Goal: Task Accomplishment & Management: Use online tool/utility

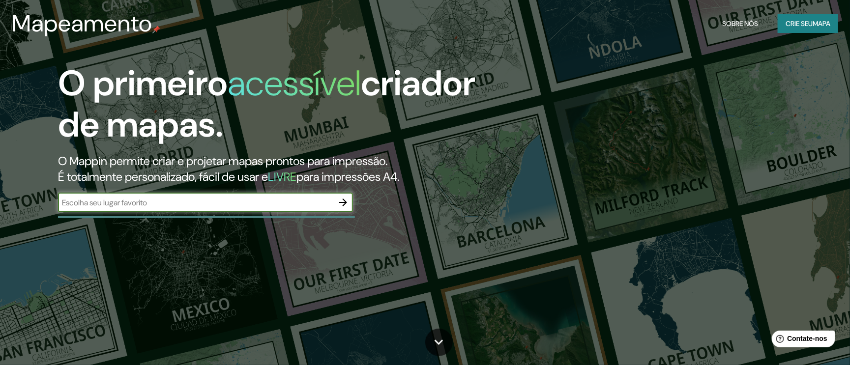
click at [176, 206] on input "text" at bounding box center [195, 202] width 275 height 11
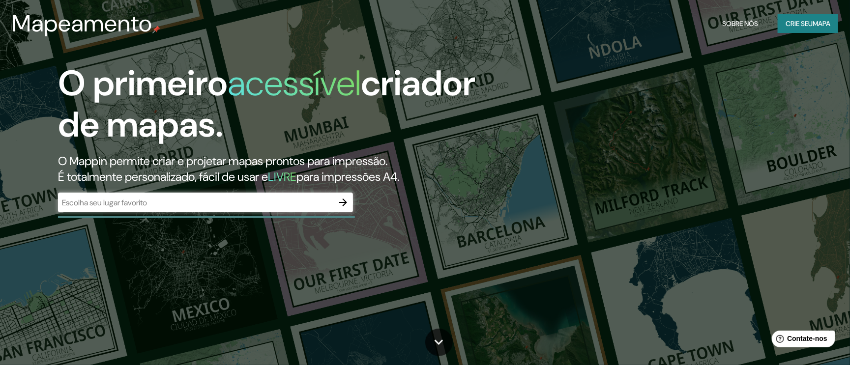
click at [302, 208] on div "​" at bounding box center [205, 203] width 295 height 20
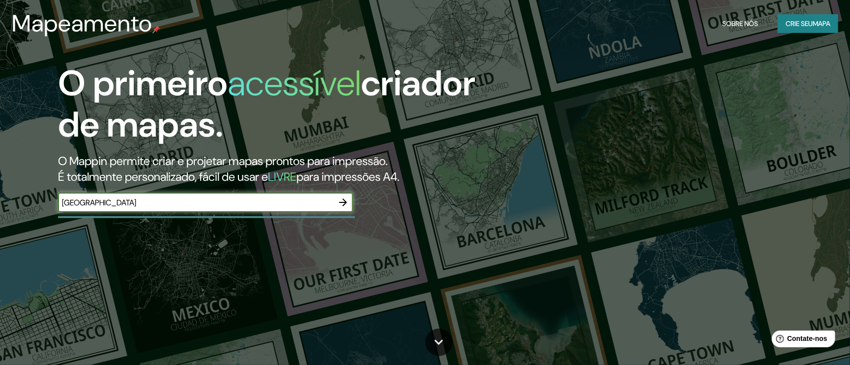
type input "[GEOGRAPHIC_DATA]"
click at [344, 203] on icon "button" at bounding box center [343, 203] width 8 height 8
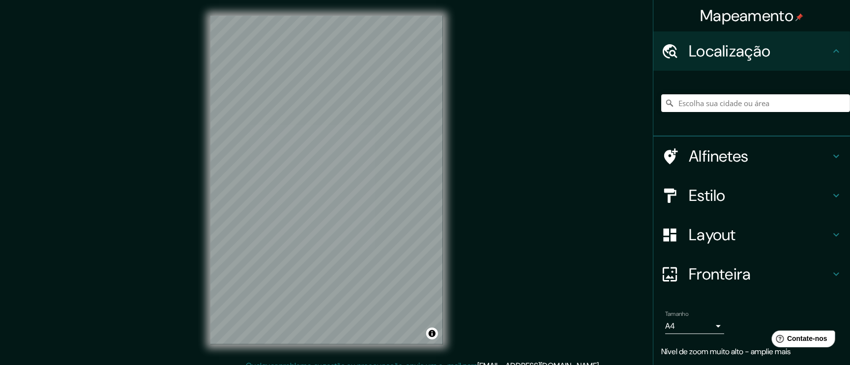
click at [457, 141] on div "© Mapbox © OpenStreetMap Improve this map" at bounding box center [327, 180] width 264 height 360
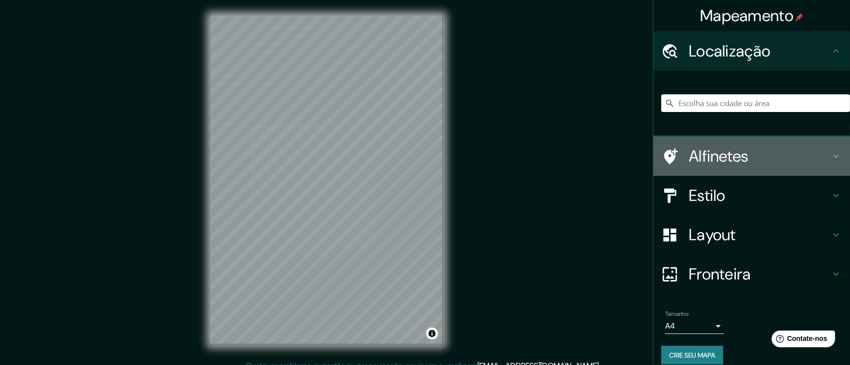
drag, startPoint x: 1052, startPoint y: 200, endPoint x: 789, endPoint y: 150, distance: 267.7
click at [566, 150] on h4 "Alfinetes" at bounding box center [760, 156] width 142 height 20
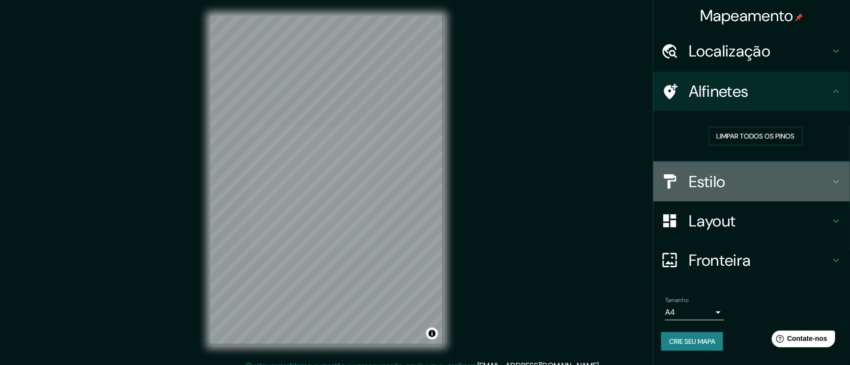
click at [566, 183] on h4 "Estilo" at bounding box center [760, 182] width 142 height 20
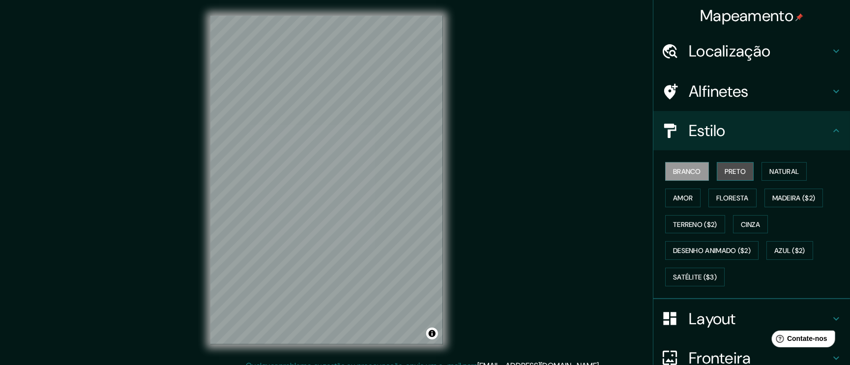
click at [566, 174] on font "Preto" at bounding box center [736, 171] width 22 height 9
click at [566, 174] on font "Natural" at bounding box center [783, 171] width 29 height 9
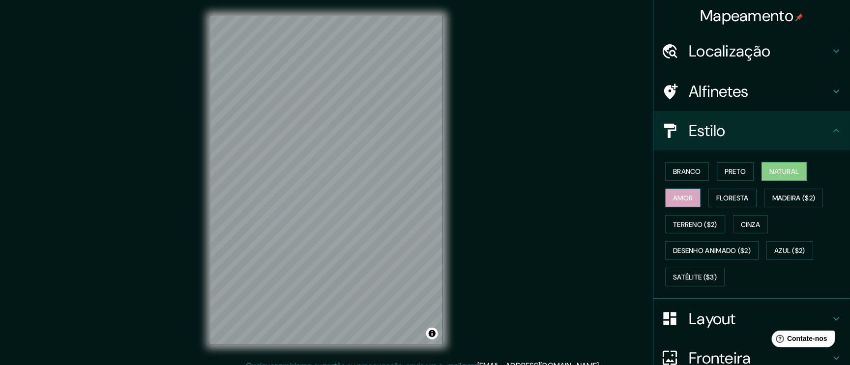
click at [566, 199] on button "Amor" at bounding box center [682, 198] width 35 height 19
click at [566, 199] on font "Floresta" at bounding box center [732, 198] width 32 height 9
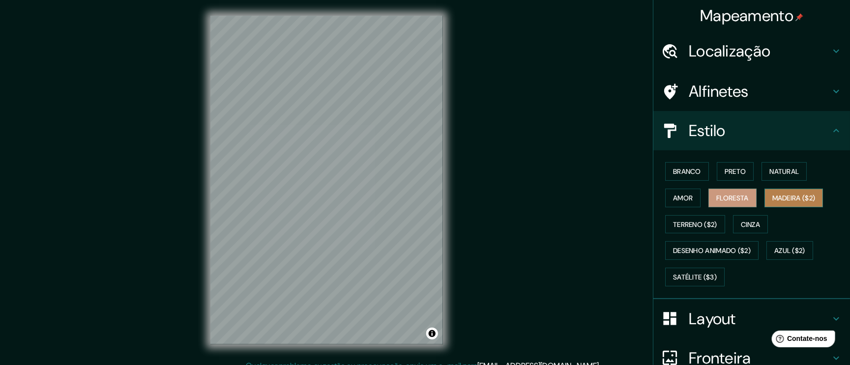
click at [566, 192] on font "Madeira ($2)" at bounding box center [793, 198] width 43 height 13
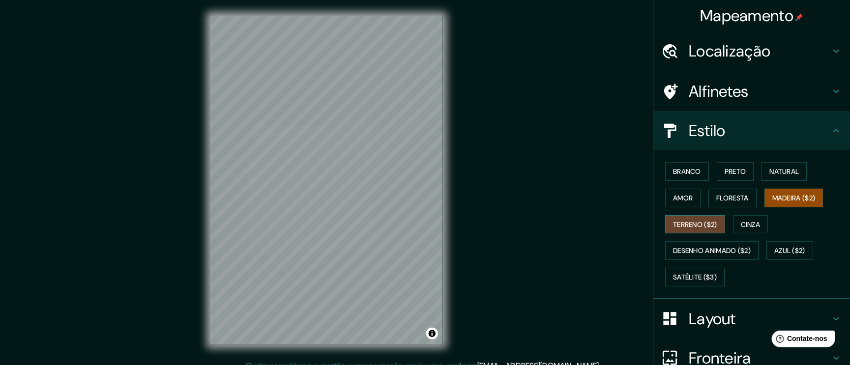
click at [566, 226] on font "Terreno ($2)" at bounding box center [695, 224] width 44 height 9
click at [566, 192] on font "Madeira ($2)" at bounding box center [793, 198] width 43 height 13
click at [566, 224] on font "Terreno ($2)" at bounding box center [695, 224] width 44 height 9
click at [566, 224] on font "Cinza" at bounding box center [751, 224] width 20 height 9
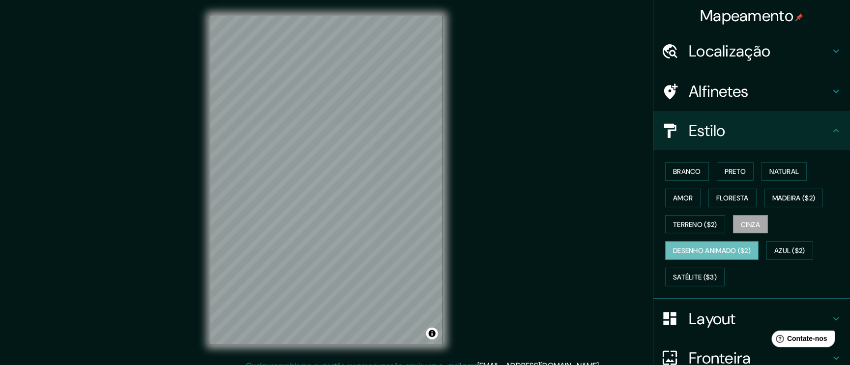
click at [566, 243] on font "Desenho animado ($2)" at bounding box center [712, 251] width 78 height 9
click at [566, 243] on font "Azul ($2)" at bounding box center [789, 251] width 31 height 9
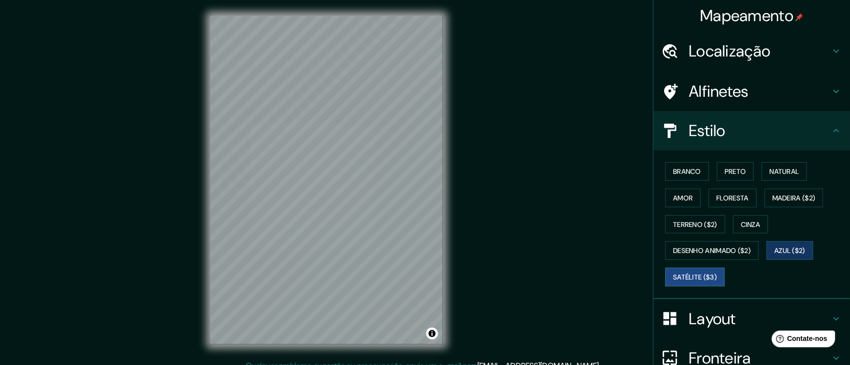
click at [566, 243] on font "Satélite ($3)" at bounding box center [695, 277] width 44 height 9
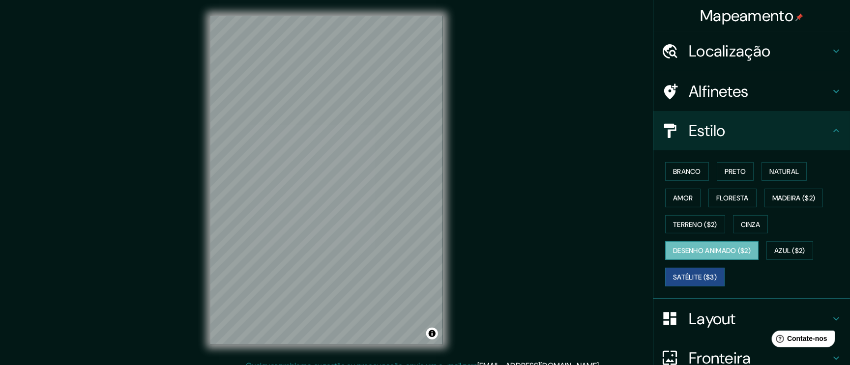
scroll to position [94, 0]
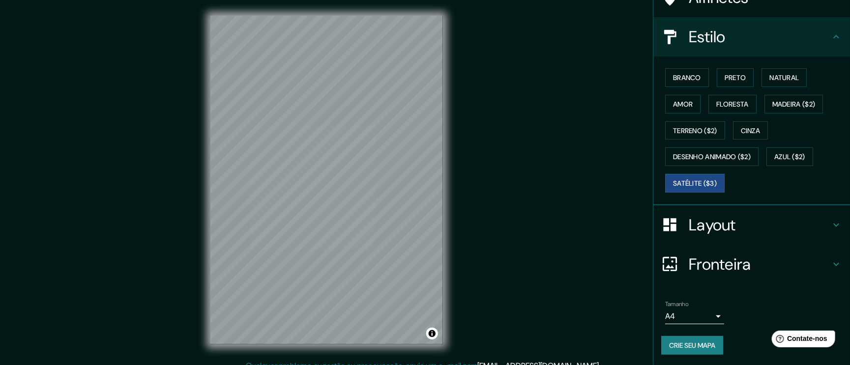
click at [566, 226] on h4 "Layout" at bounding box center [760, 225] width 142 height 20
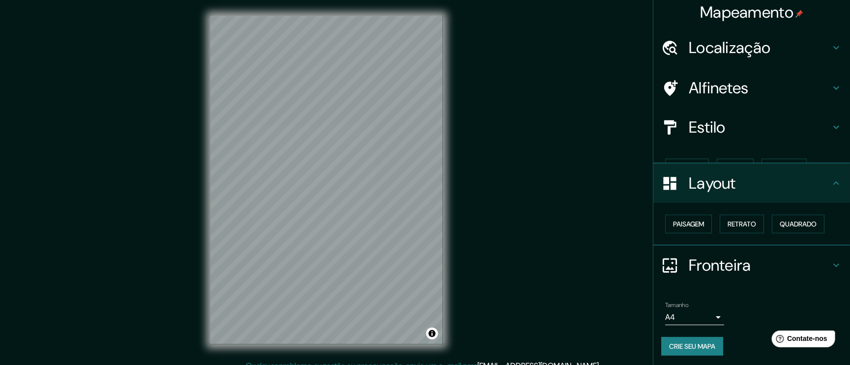
scroll to position [0, 0]
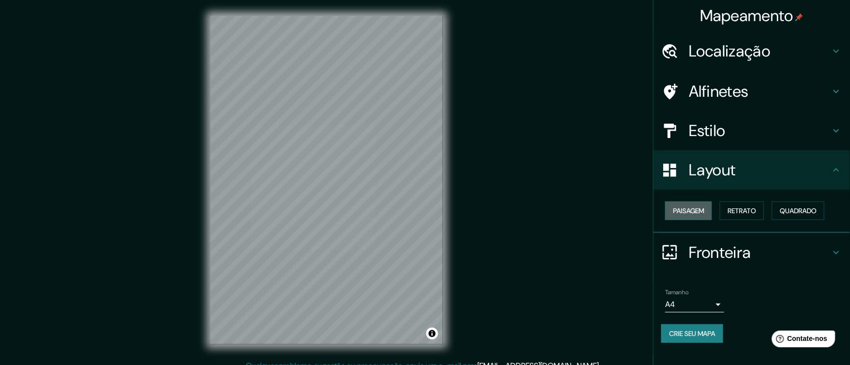
click at [566, 210] on font "Paisagem" at bounding box center [688, 210] width 31 height 9
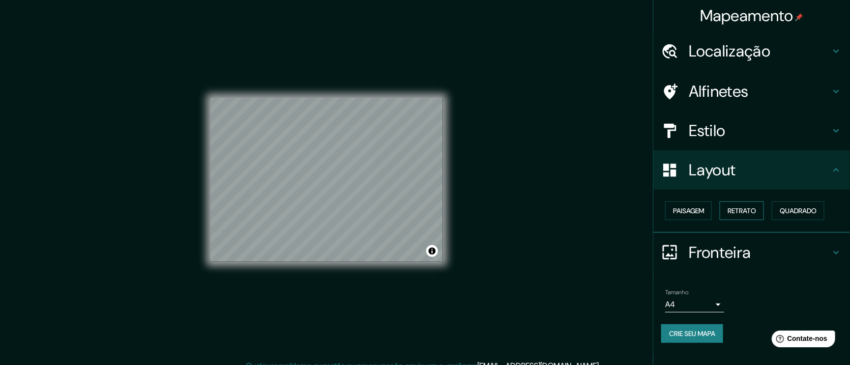
click at [566, 215] on font "Retrato" at bounding box center [741, 210] width 29 height 13
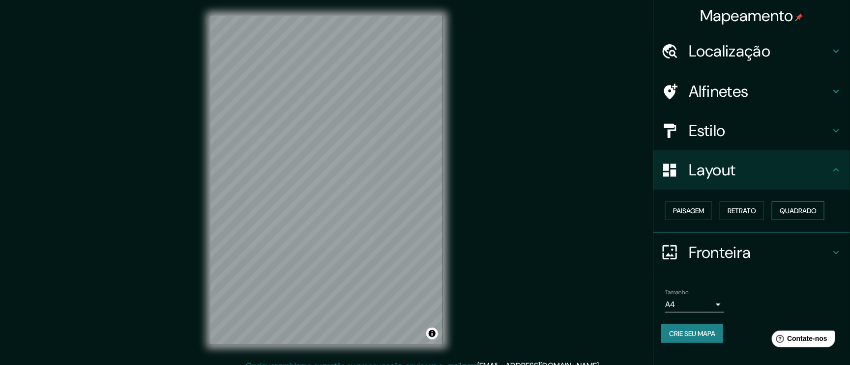
click at [566, 211] on font "Quadrado" at bounding box center [798, 210] width 37 height 9
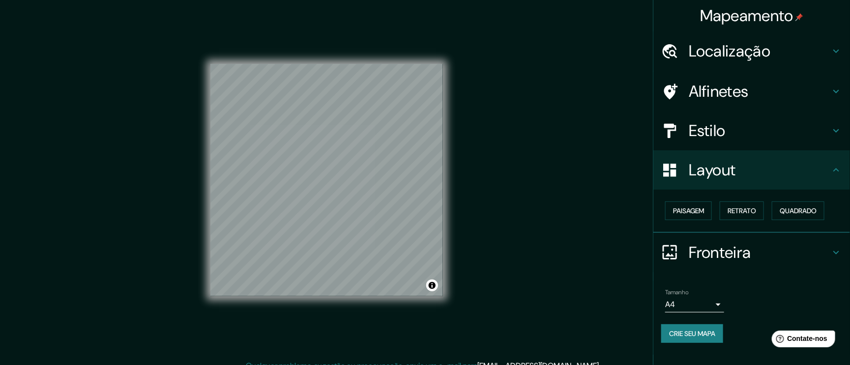
click at [566, 216] on div "Paisagem Retrato Quadrado" at bounding box center [755, 211] width 189 height 27
click at [566, 214] on font "Retrato" at bounding box center [741, 210] width 29 height 9
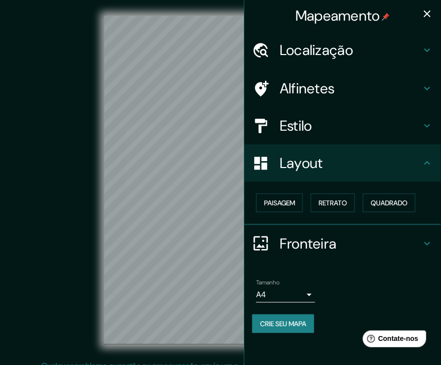
drag, startPoint x: 379, startPoint y: 236, endPoint x: 93, endPoint y: 35, distance: 349.6
click at [83, 36] on div "© Mapbox © OpenStreetMap Improve this map © Maxar" at bounding box center [220, 180] width 397 height 329
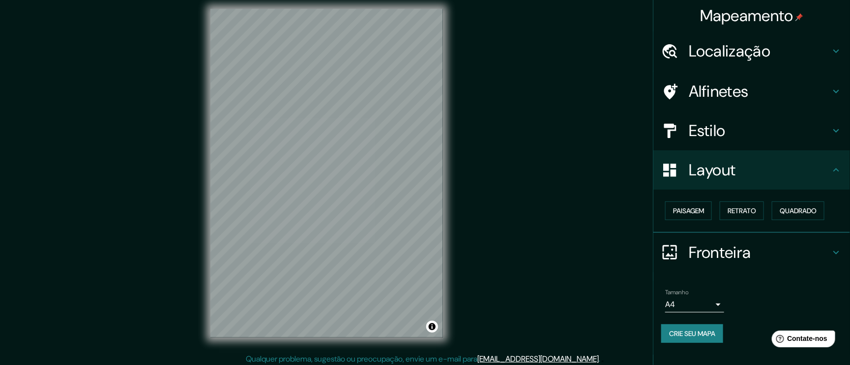
scroll to position [10, 0]
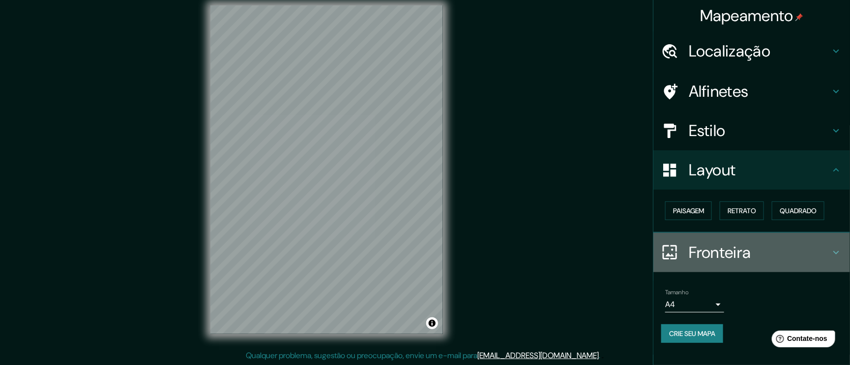
click at [566, 243] on h4 "Fronteira" at bounding box center [760, 253] width 142 height 20
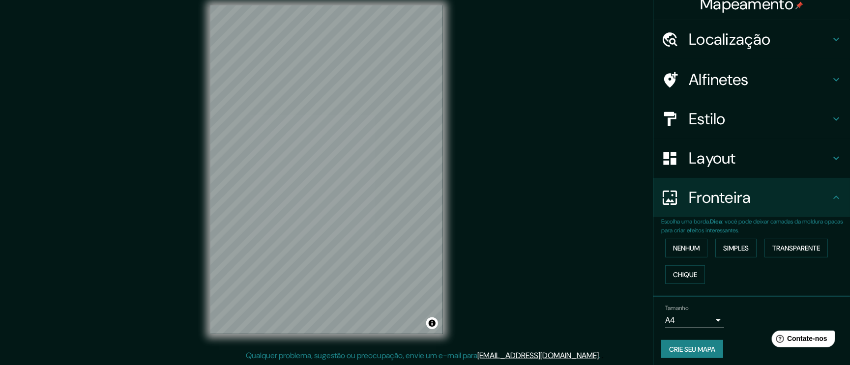
scroll to position [16, 0]
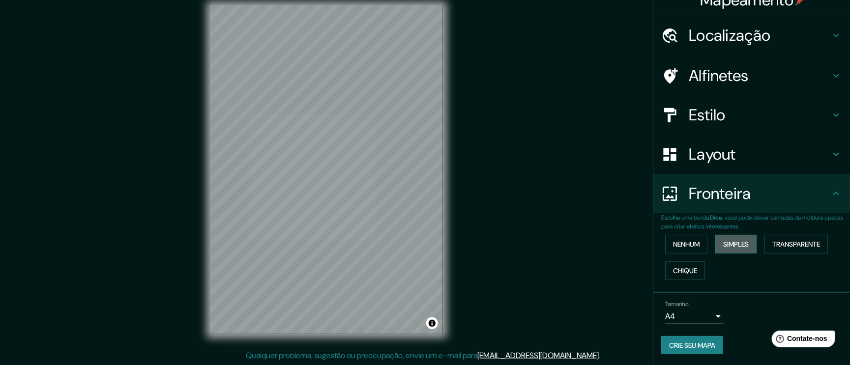
click at [566, 240] on button "Simples" at bounding box center [735, 244] width 41 height 19
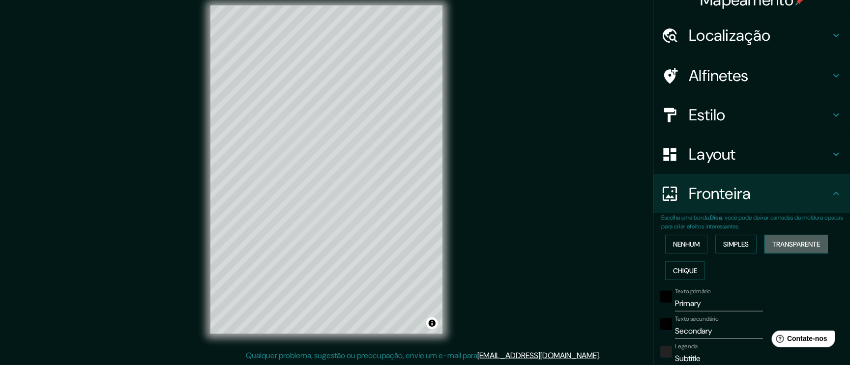
click at [566, 243] on font "Transparente" at bounding box center [796, 244] width 48 height 9
click at [566, 243] on font "Chique" at bounding box center [685, 270] width 24 height 9
click at [566, 243] on font "Nenhum" at bounding box center [686, 244] width 27 height 9
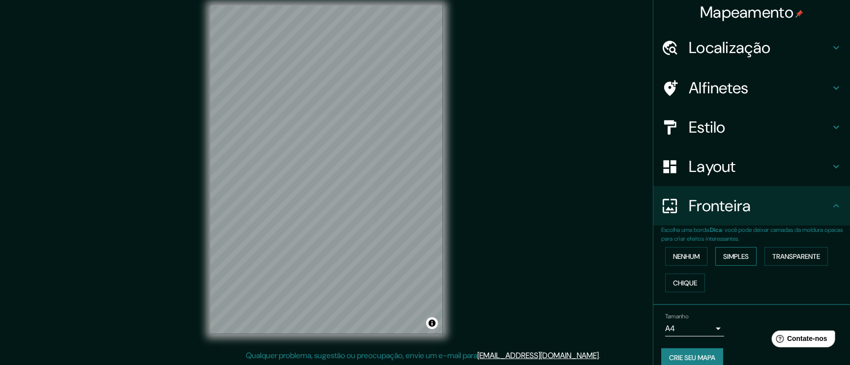
scroll to position [0, 0]
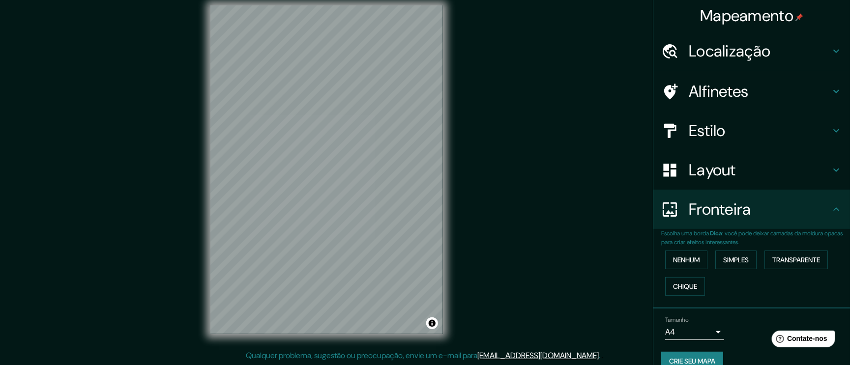
click at [566, 130] on h4 "Estilo" at bounding box center [760, 131] width 142 height 20
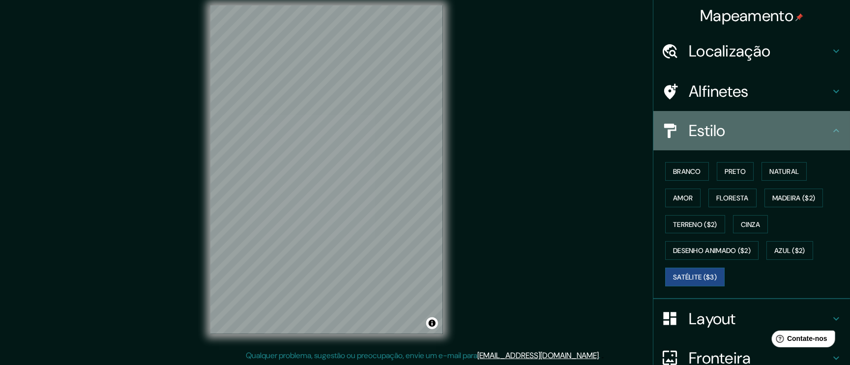
click at [566, 130] on h4 "Estilo" at bounding box center [760, 131] width 142 height 20
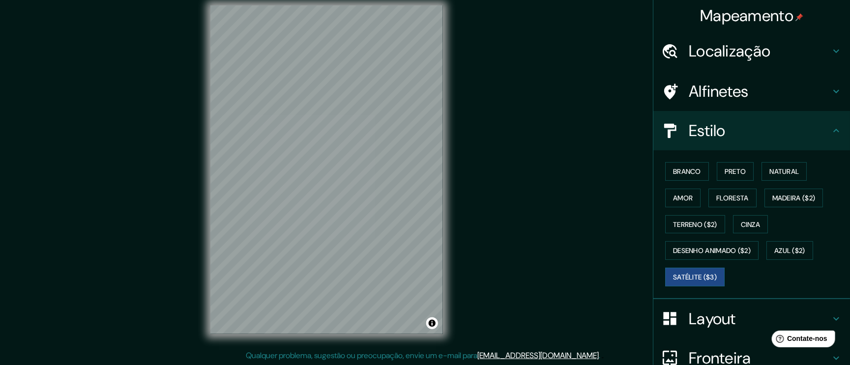
click at [566, 96] on h4 "Alfinetes" at bounding box center [760, 92] width 142 height 20
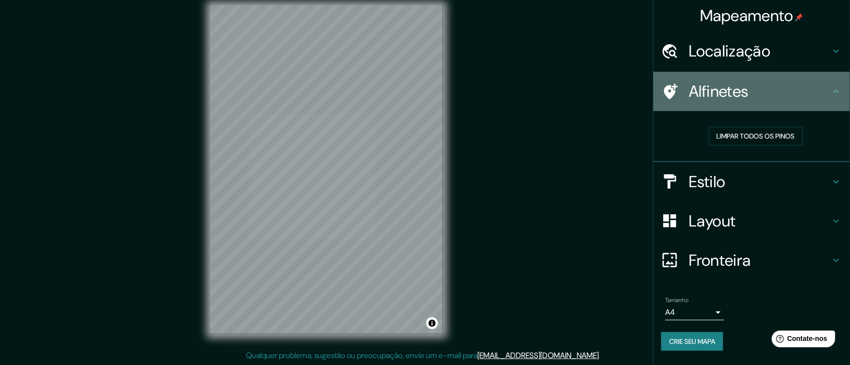
click at [566, 96] on h4 "Alfinetes" at bounding box center [760, 92] width 142 height 20
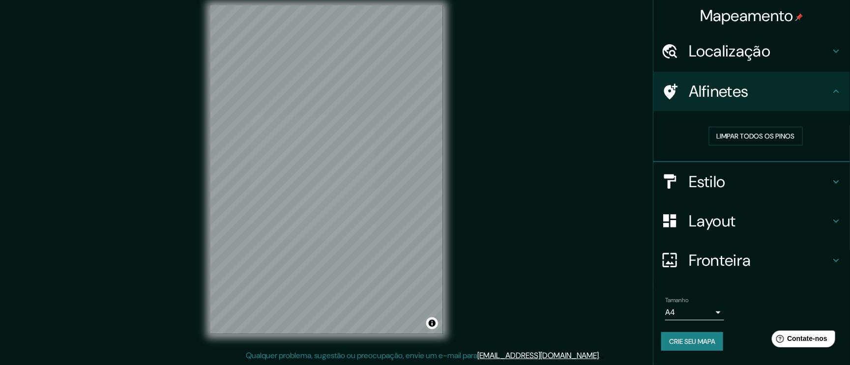
click at [566, 47] on font "Localização" at bounding box center [730, 51] width 82 height 21
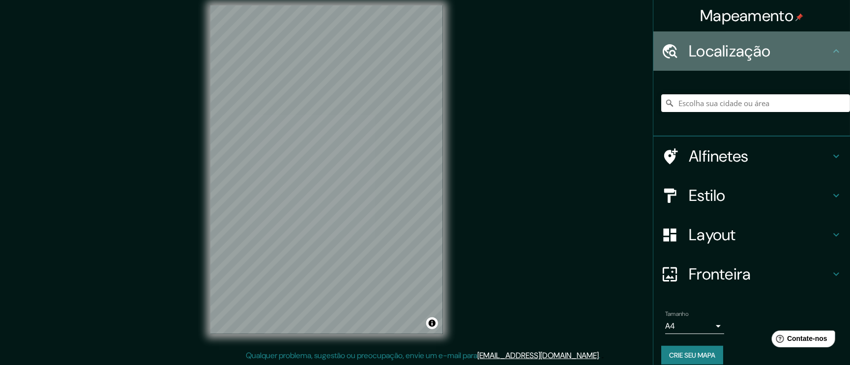
click at [566, 47] on font "Localização" at bounding box center [730, 51] width 82 height 21
